Goal: Feedback & Contribution: Leave review/rating

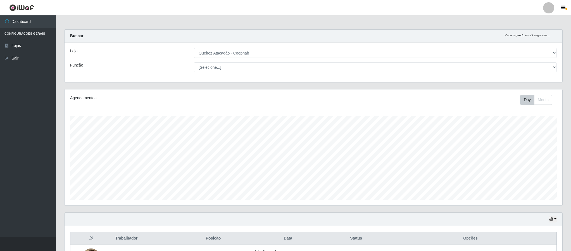
select select "463"
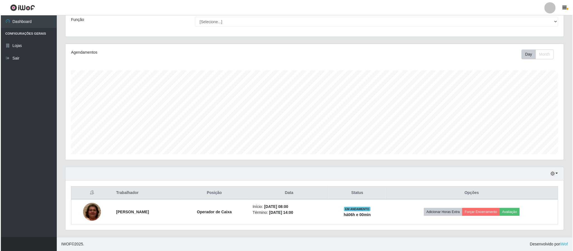
scroll to position [117, 497]
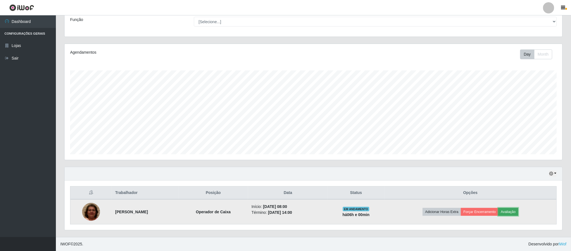
click at [509, 212] on button "Avaliação" at bounding box center [509, 212] width 20 height 8
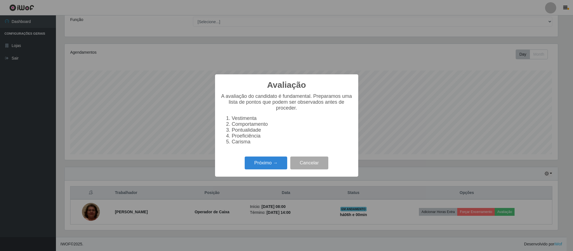
scroll to position [117, 493]
click at [253, 163] on button "Próximo →" at bounding box center [266, 162] width 42 height 13
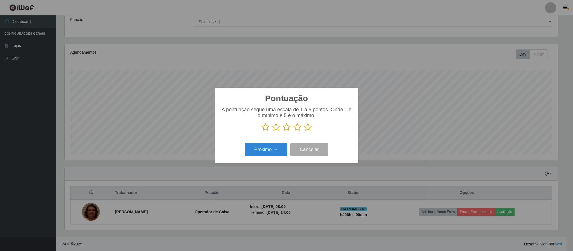
scroll to position [279342, 278966]
click at [307, 129] on icon at bounding box center [308, 127] width 8 height 8
click at [304, 131] on input "radio" at bounding box center [304, 131] width 0 height 0
click at [269, 151] on button "Próximo →" at bounding box center [266, 149] width 42 height 13
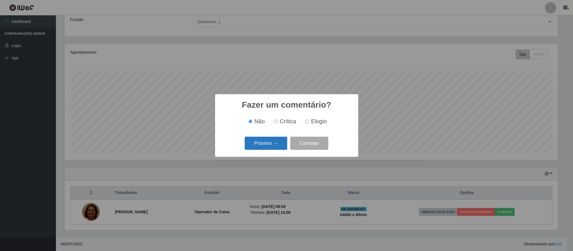
click at [269, 146] on button "Próximo →" at bounding box center [266, 143] width 42 height 13
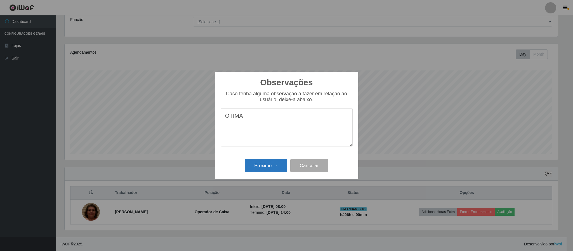
type textarea "OTIMA"
click at [285, 168] on button "Próximo →" at bounding box center [266, 165] width 42 height 13
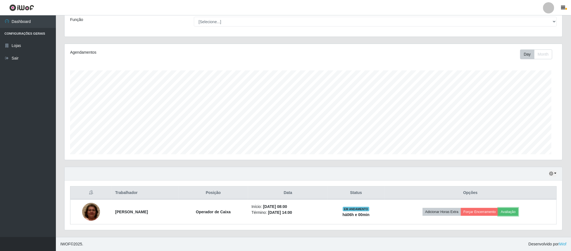
scroll to position [117, 497]
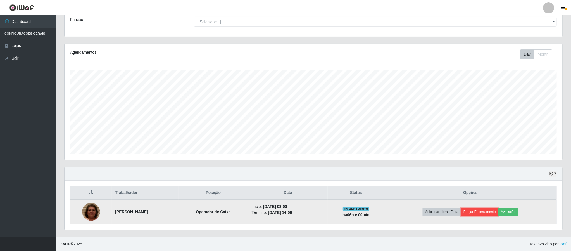
click at [469, 214] on button "Forçar Encerramento" at bounding box center [479, 212] width 37 height 8
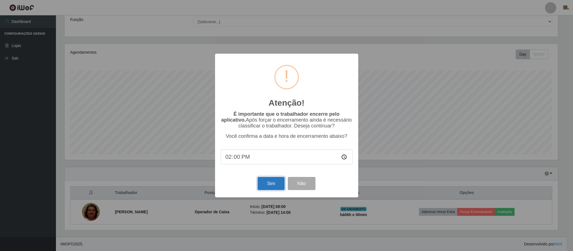
click at [267, 186] on button "Sim" at bounding box center [270, 183] width 27 height 13
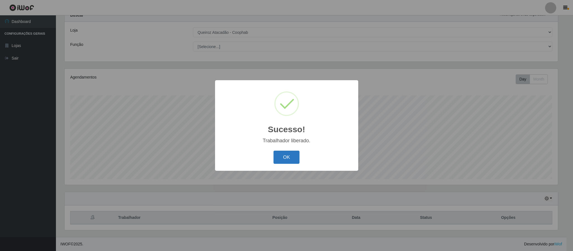
click at [276, 158] on button "OK" at bounding box center [286, 157] width 26 height 13
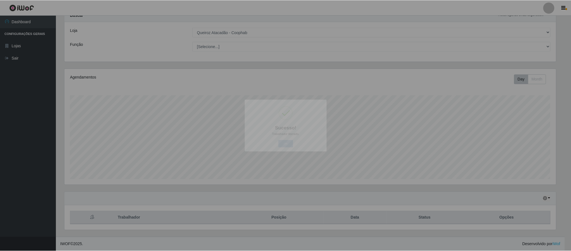
scroll to position [117, 497]
